Goal: Information Seeking & Learning: Find specific page/section

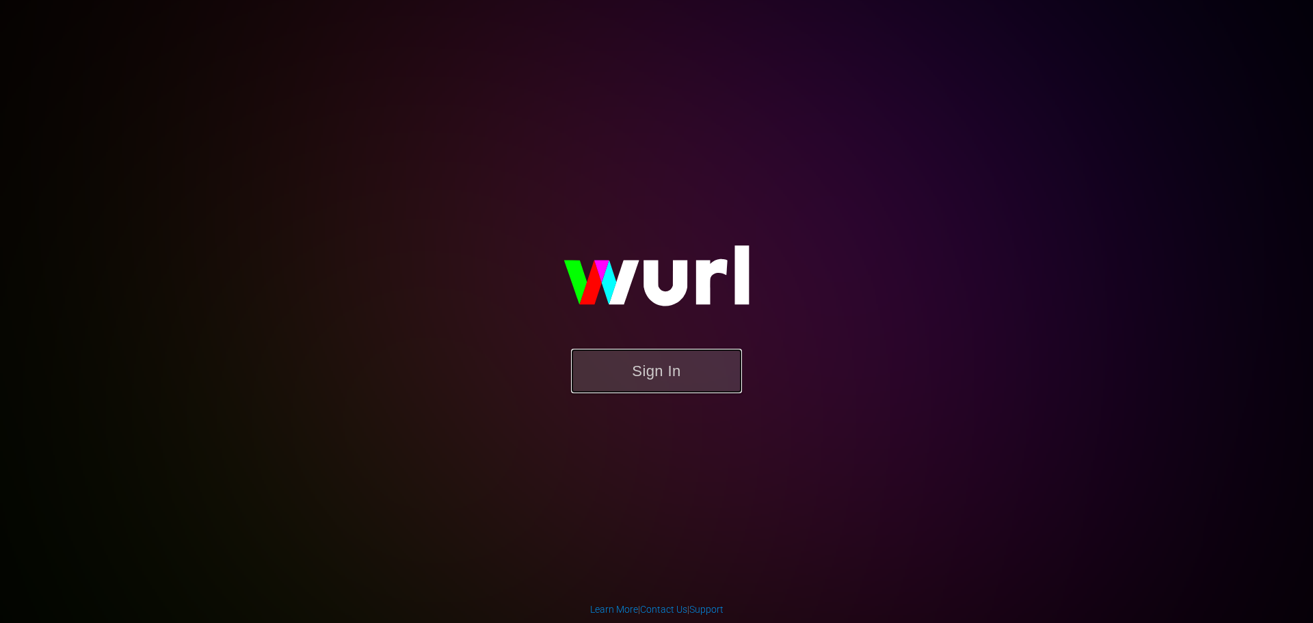
click at [659, 376] on button "Sign In" at bounding box center [656, 371] width 171 height 44
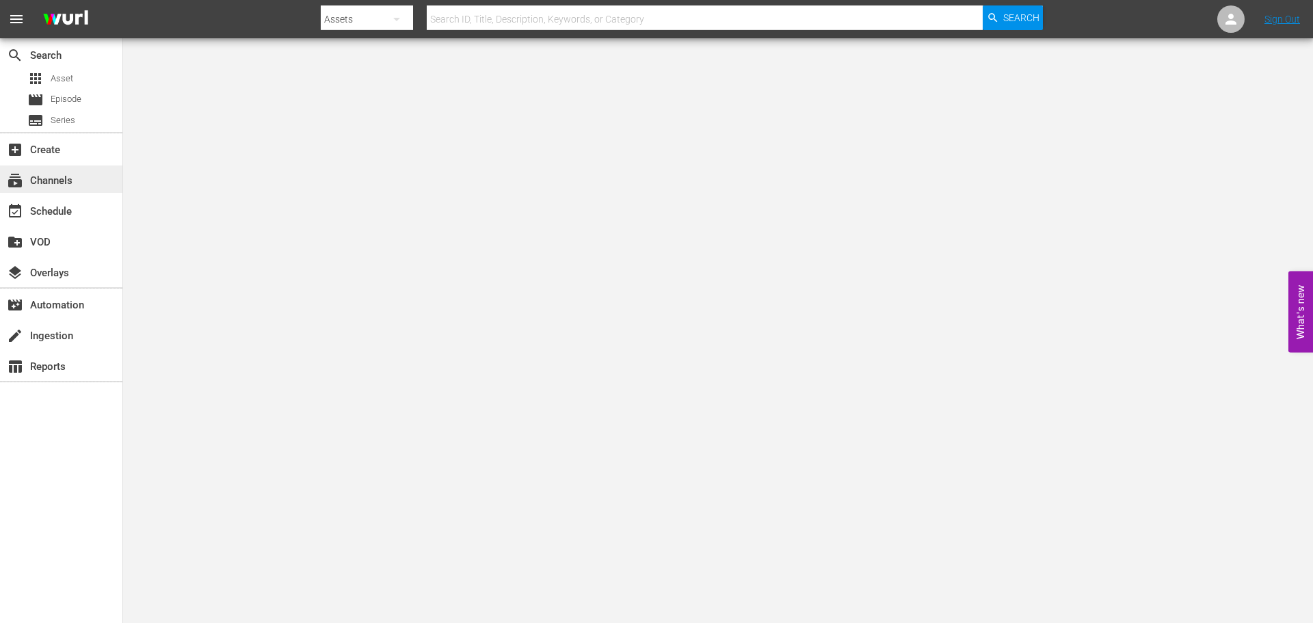
click at [81, 176] on div "subscriptions Channels" at bounding box center [61, 179] width 122 height 27
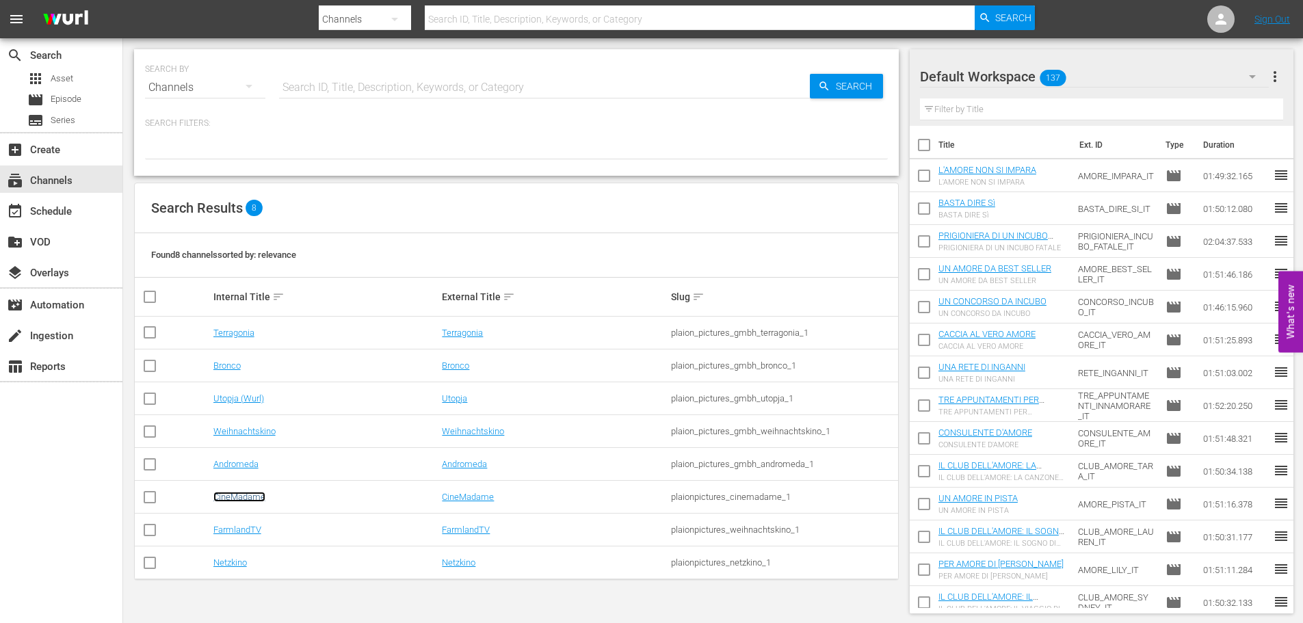
click at [245, 496] on link "CineMadame" at bounding box center [239, 497] width 52 height 10
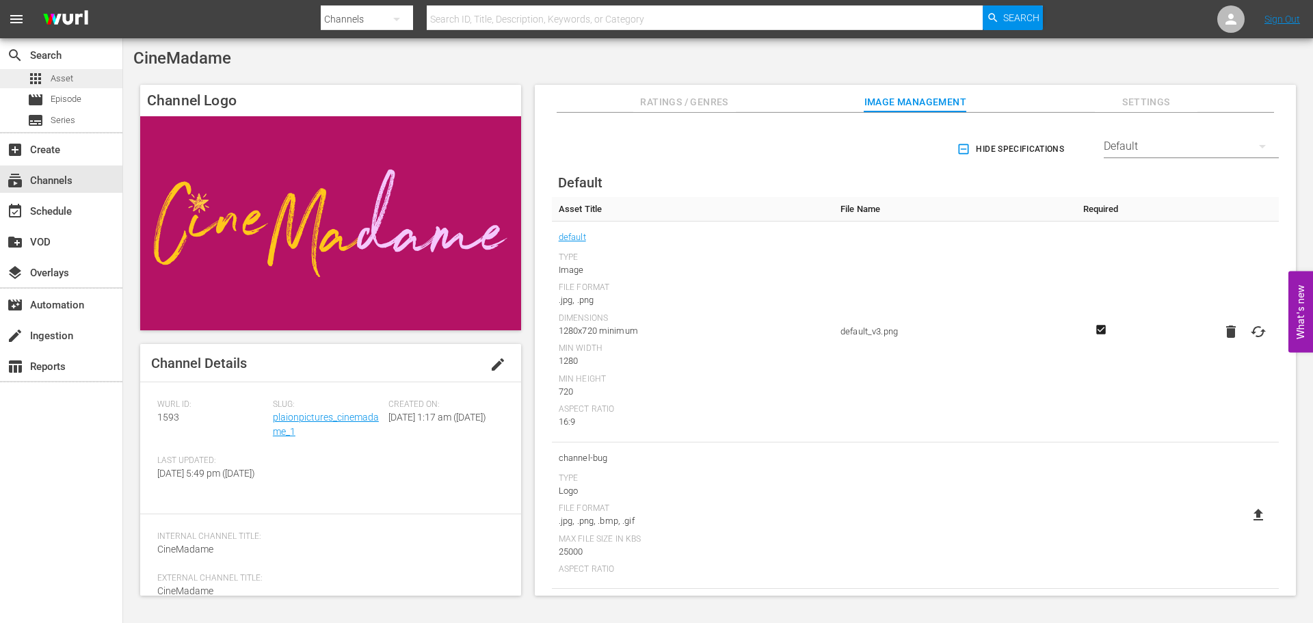
click at [78, 81] on div "apps Asset" at bounding box center [61, 78] width 122 height 19
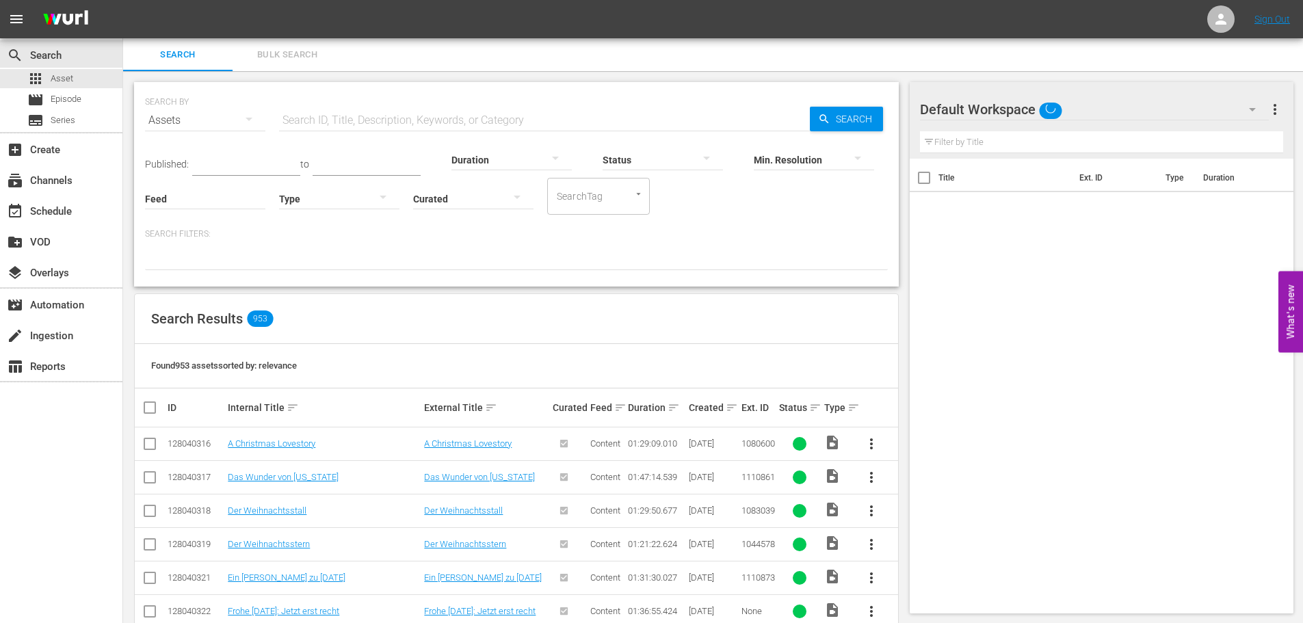
click at [408, 116] on input "text" at bounding box center [544, 120] width 531 height 33
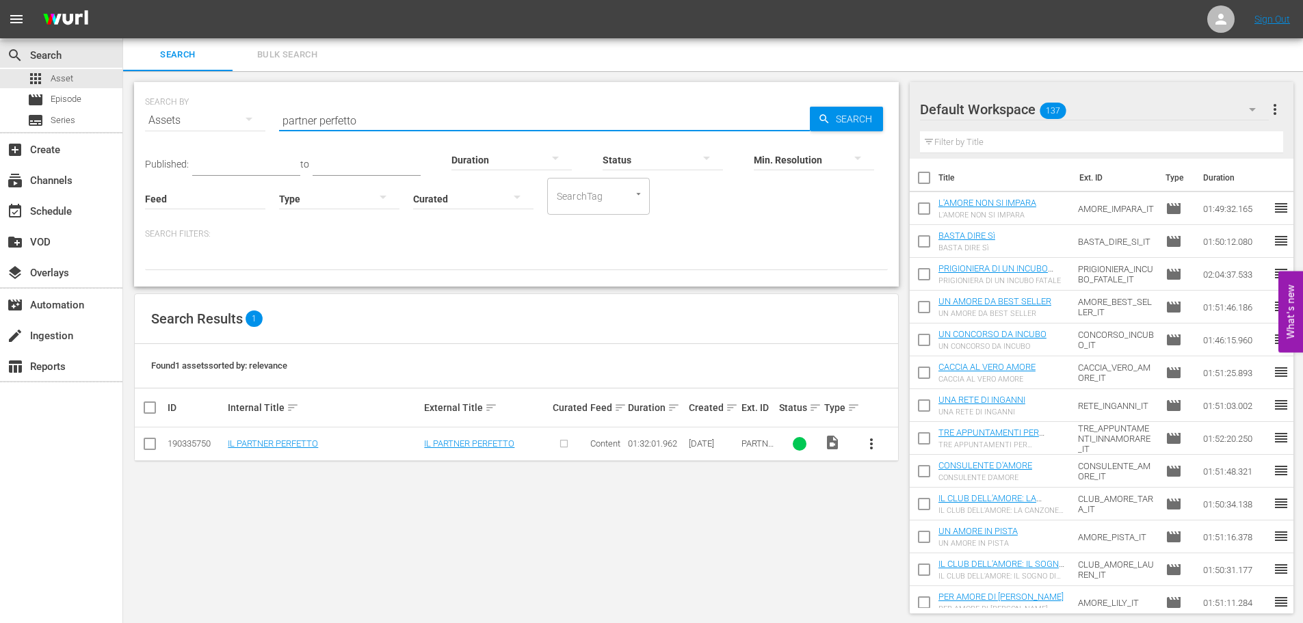
click at [408, 116] on input "partner perfetto" at bounding box center [544, 120] width 531 height 33
type input "p"
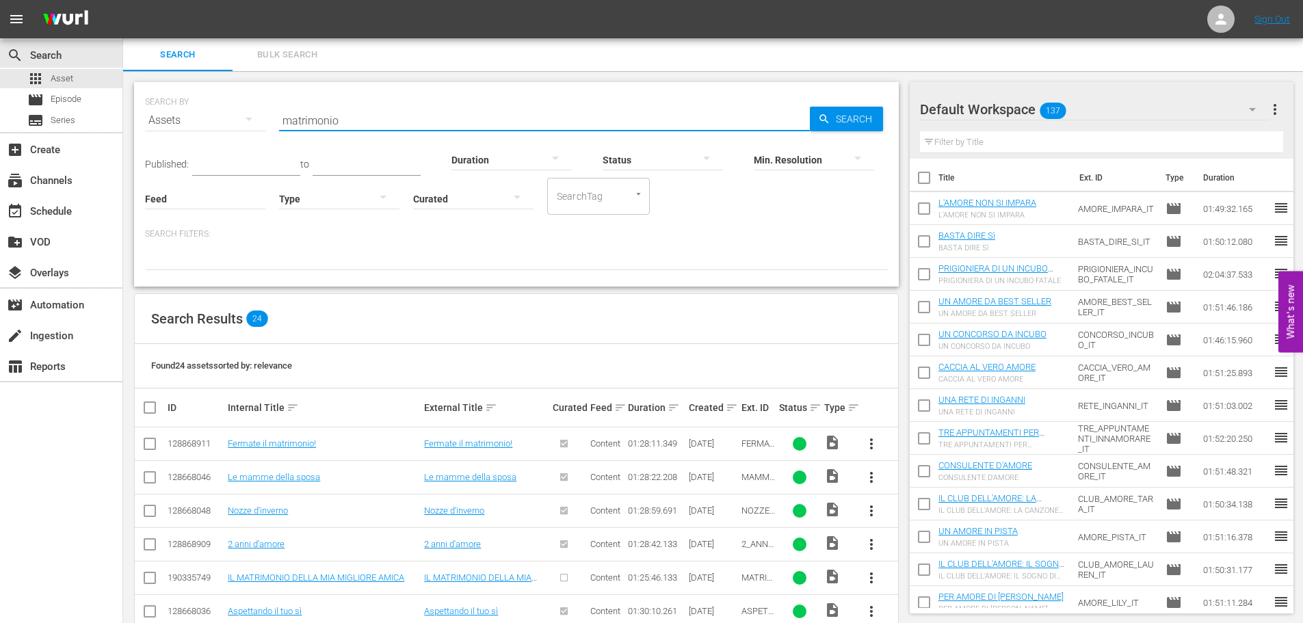
click at [334, 107] on input "matrimonio" at bounding box center [544, 120] width 531 height 33
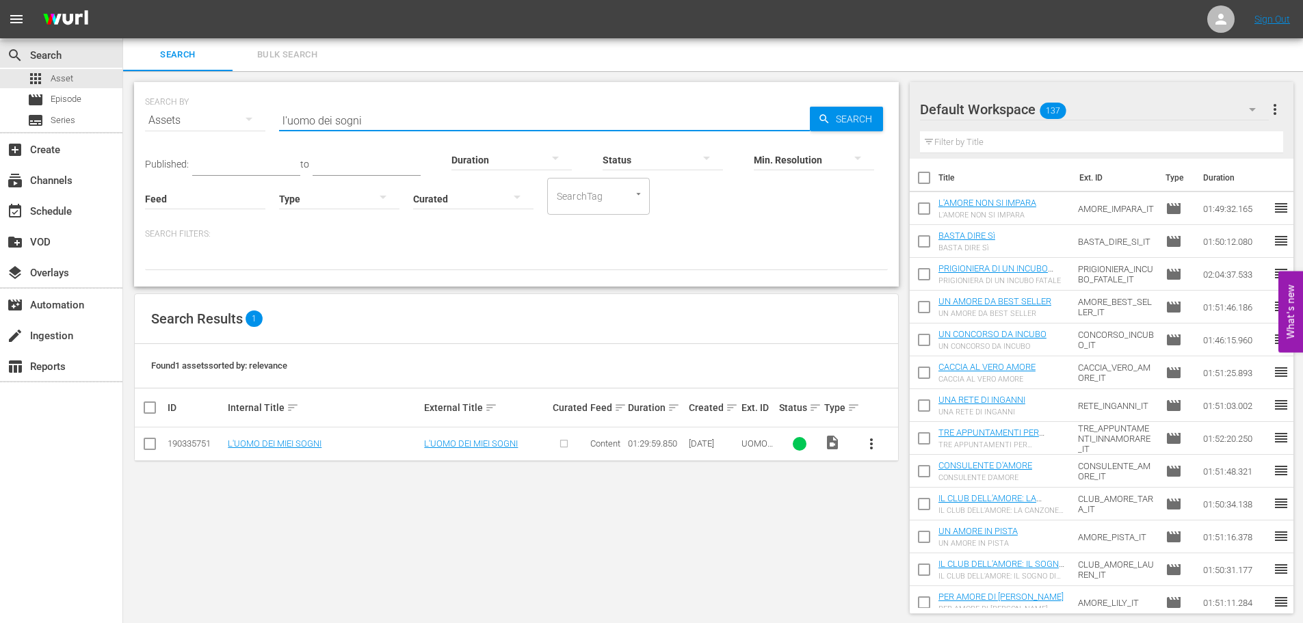
click at [338, 120] on input "l'uomo dei sogni" at bounding box center [544, 120] width 531 height 33
type input "amore al primo like"
drag, startPoint x: 561, startPoint y: 120, endPoint x: 117, endPoint y: 123, distance: 443.9
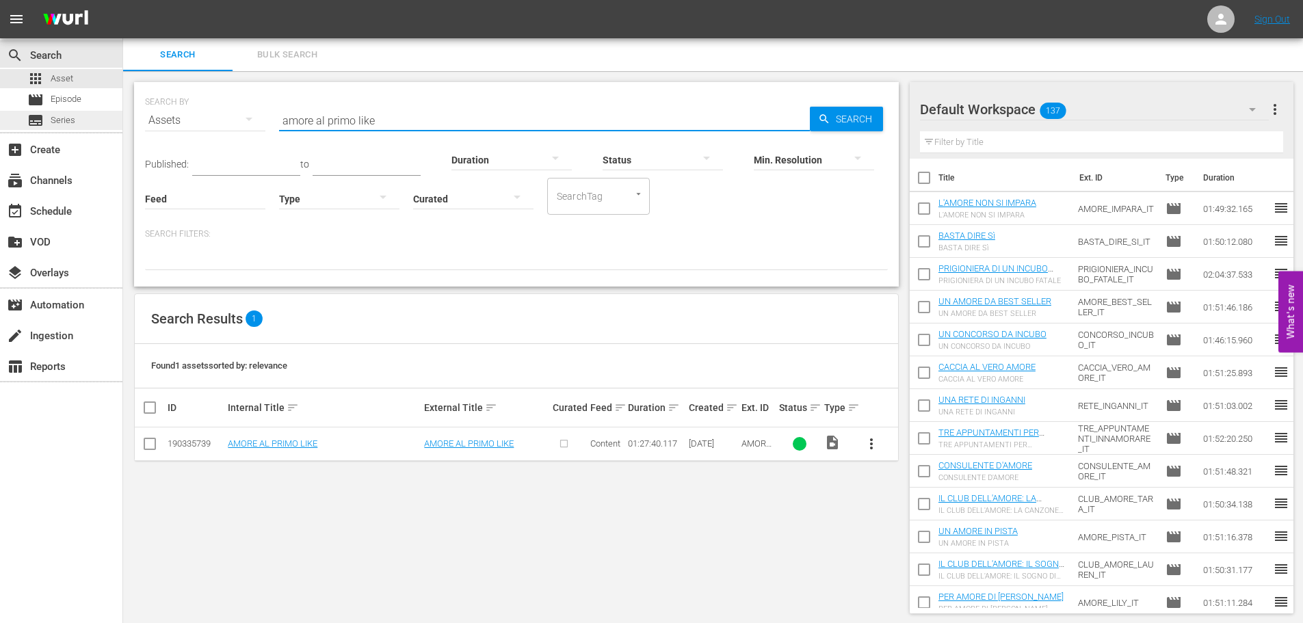
click at [123, 0] on div "search Search apps Asset movie Episode subtitles Series add_box Create subscrip…" at bounding box center [713, 0] width 1180 height 0
